Goal: Information Seeking & Learning: Learn about a topic

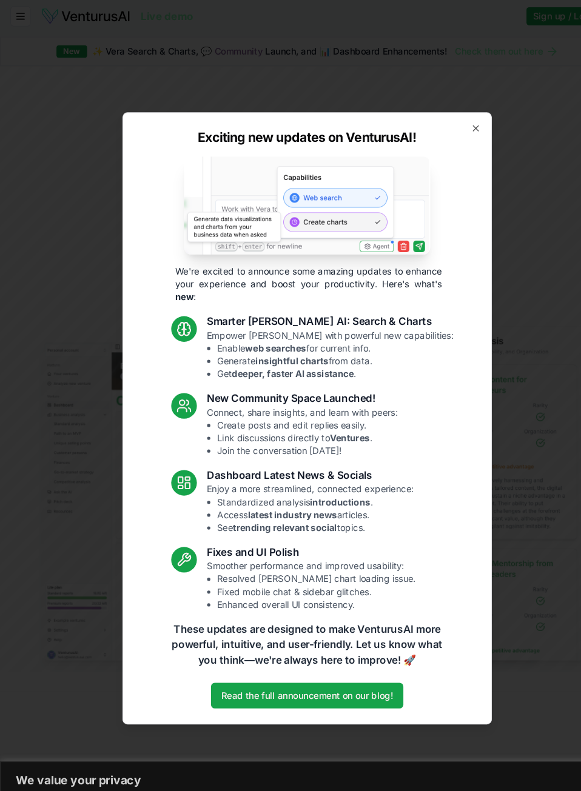
scroll to position [7, 0]
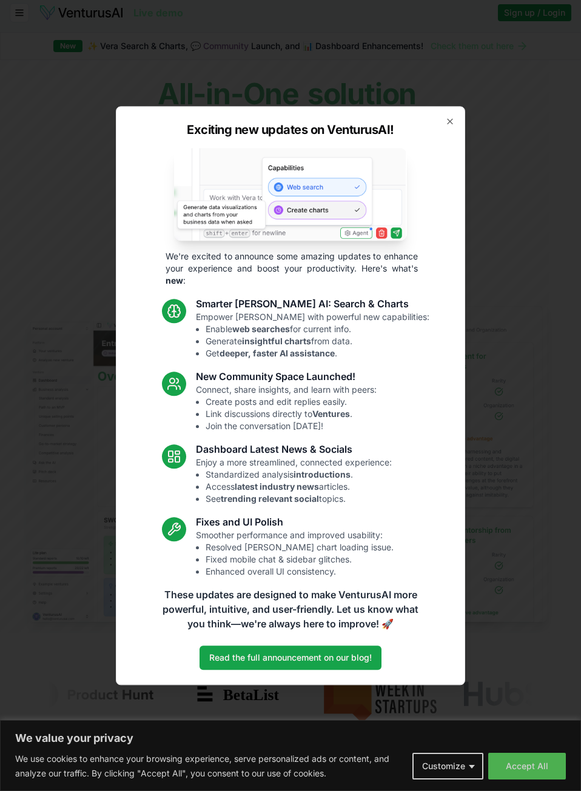
click at [453, 115] on div "Exciting new updates on VenturusAI! We're excited to announce some amazing upda…" at bounding box center [290, 395] width 349 height 579
click at [442, 115] on div "Exciting new updates on VenturusAI! We're excited to announce some amazing upda…" at bounding box center [290, 395] width 349 height 579
click at [460, 113] on div "Exciting new updates on VenturusAI! We're excited to announce some amazing upda…" at bounding box center [290, 395] width 349 height 579
click at [449, 119] on icon "button" at bounding box center [450, 121] width 10 height 10
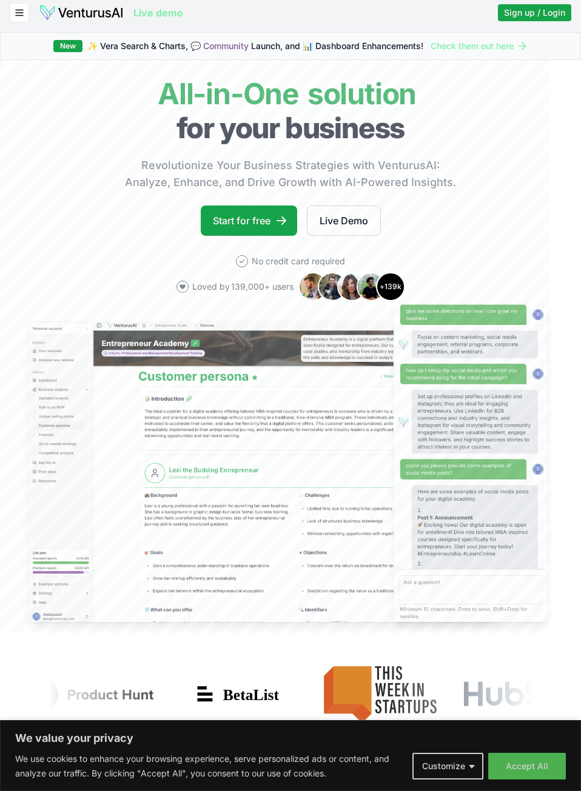
click at [28, 9] on button "button" at bounding box center [19, 12] width 19 height 19
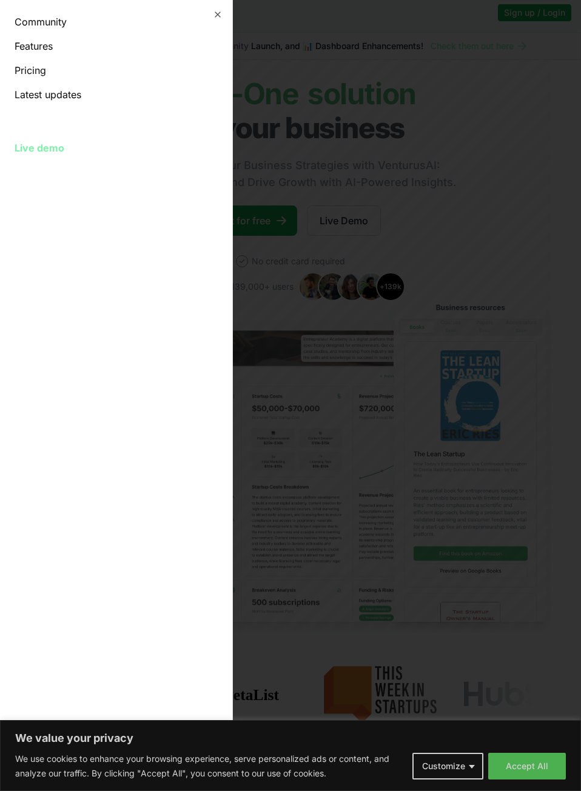
click at [50, 76] on link "Pricing" at bounding box center [116, 70] width 203 height 15
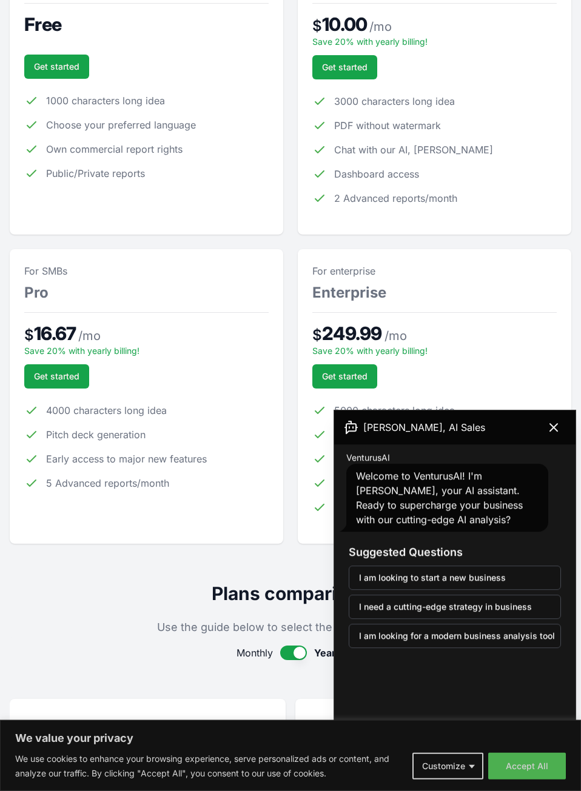
scroll to position [249, 0]
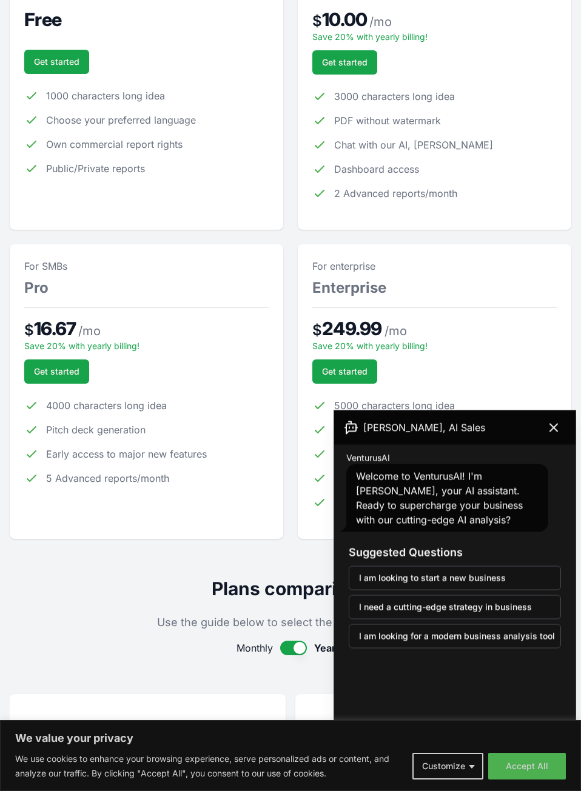
click at [549, 424] on button at bounding box center [553, 428] width 34 height 24
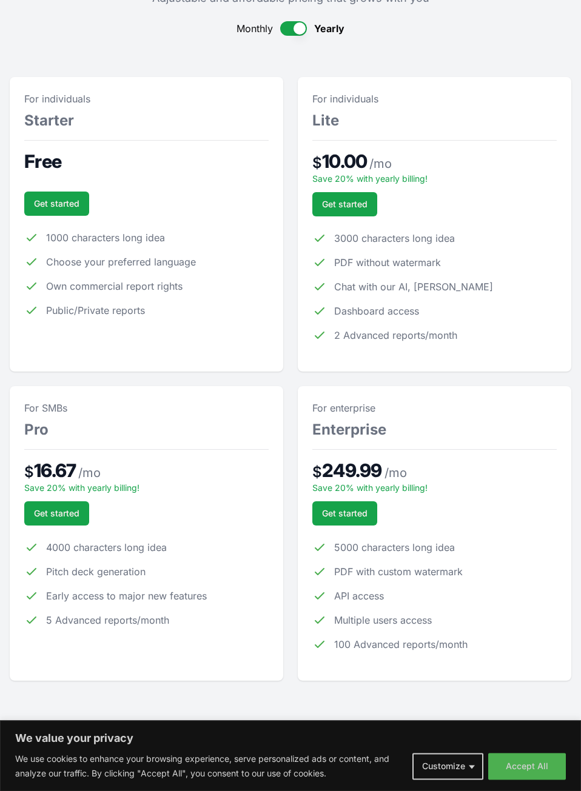
scroll to position [0, 0]
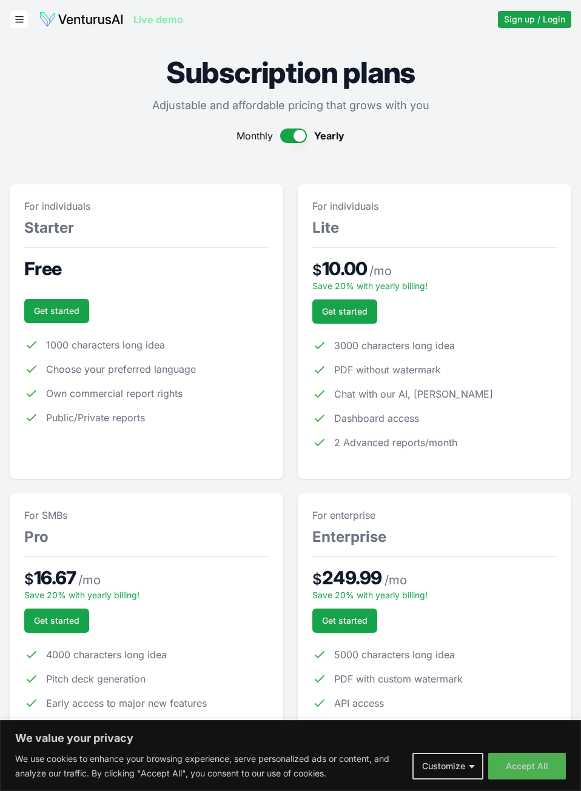
click at [15, 24] on icon "button" at bounding box center [19, 19] width 11 height 15
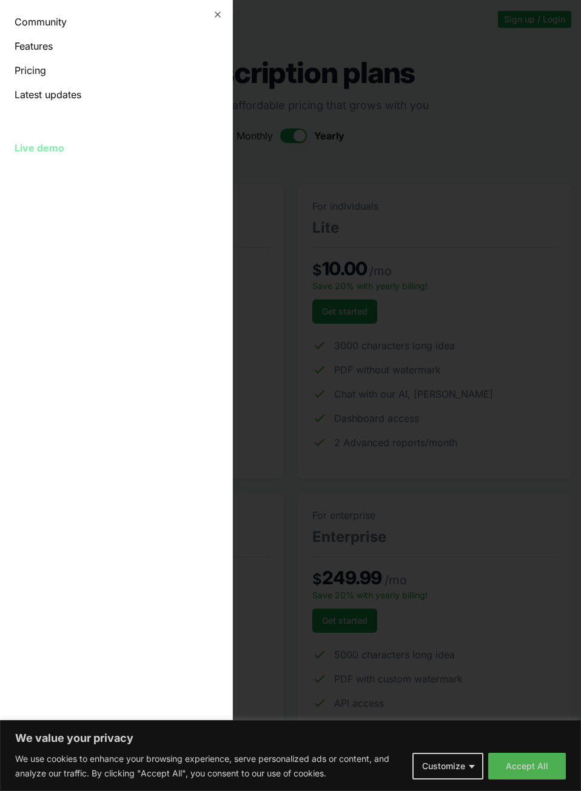
click at [60, 147] on link "Live demo" at bounding box center [116, 148] width 203 height 15
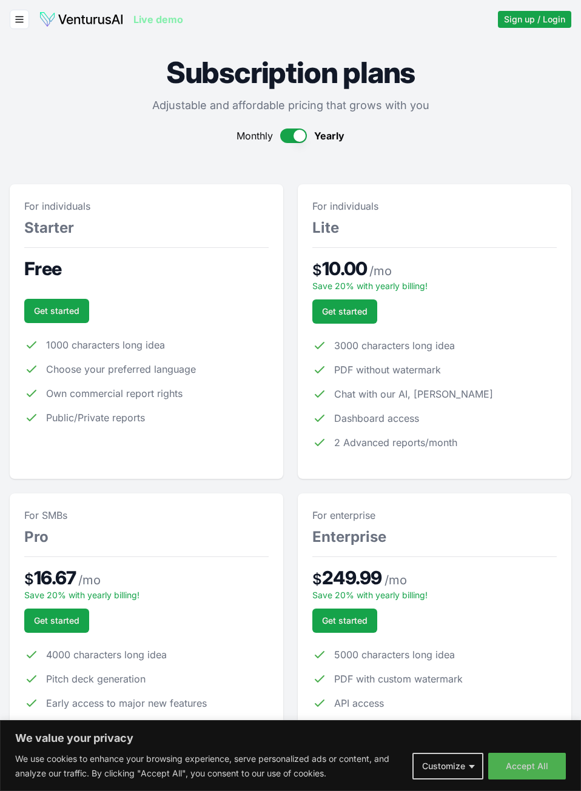
scroll to position [7, 0]
